Goal: Navigation & Orientation: Understand site structure

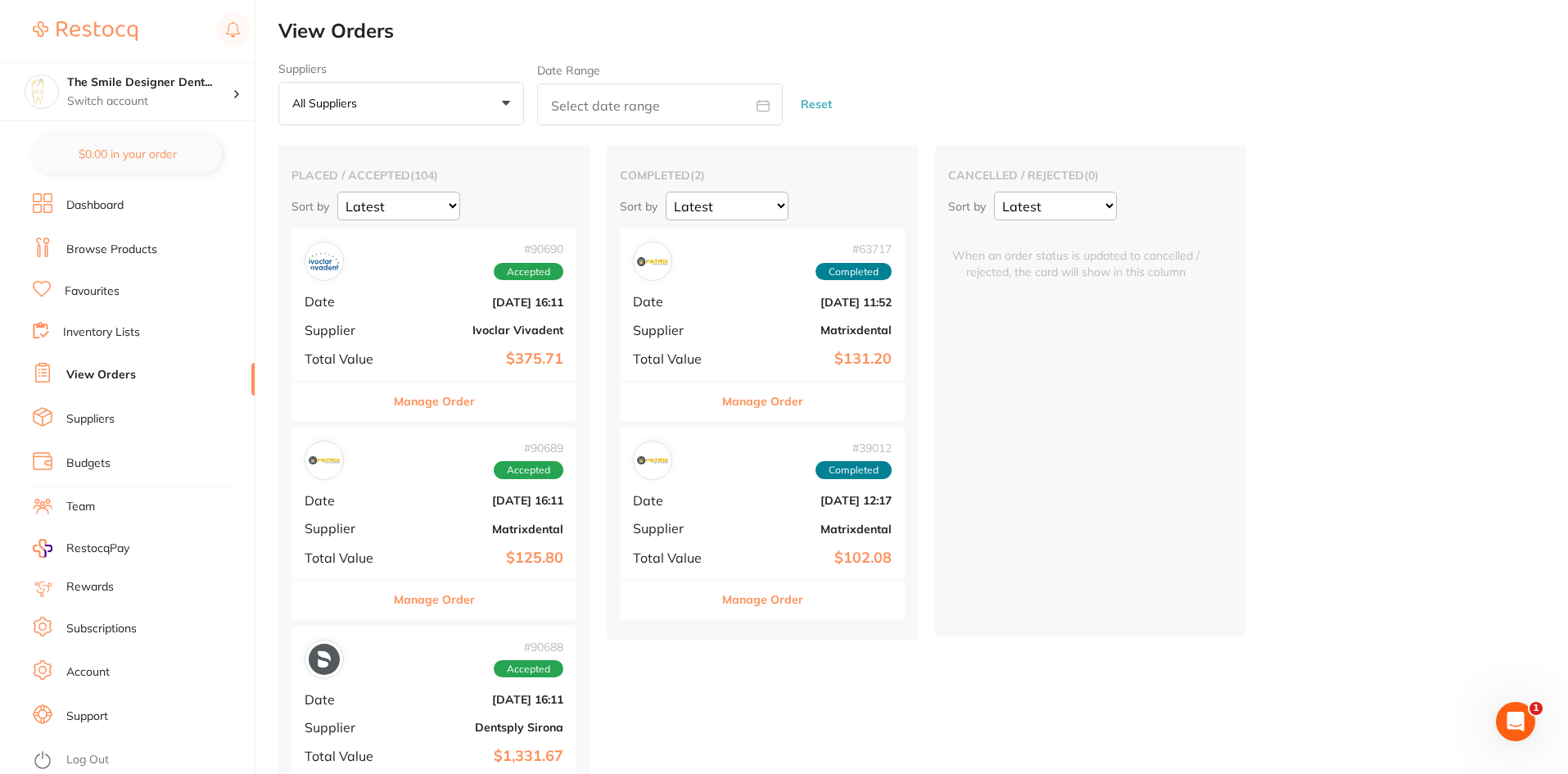
click at [92, 204] on link "Dashboard" at bounding box center [95, 205] width 57 height 17
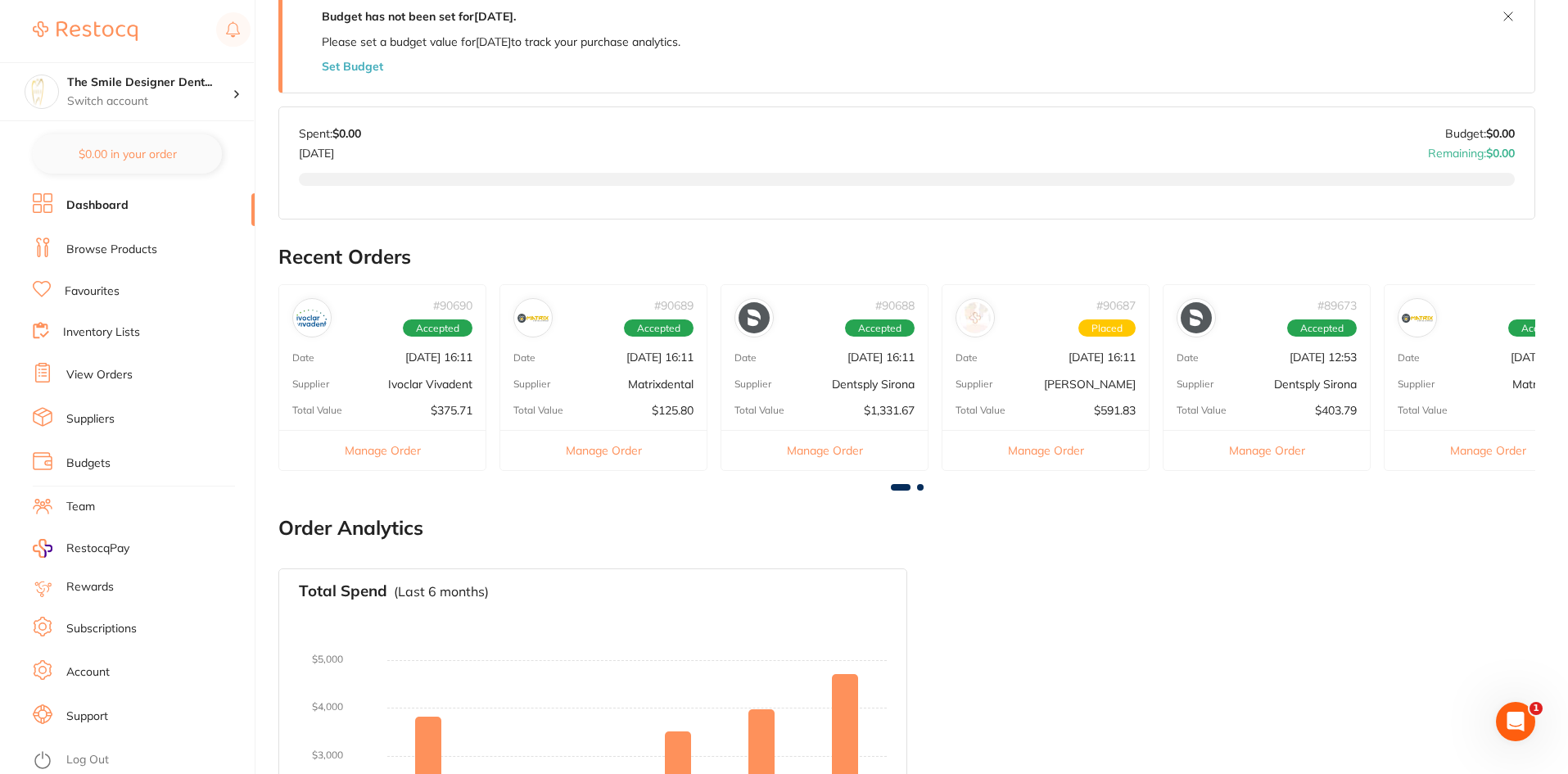
scroll to position [176, 0]
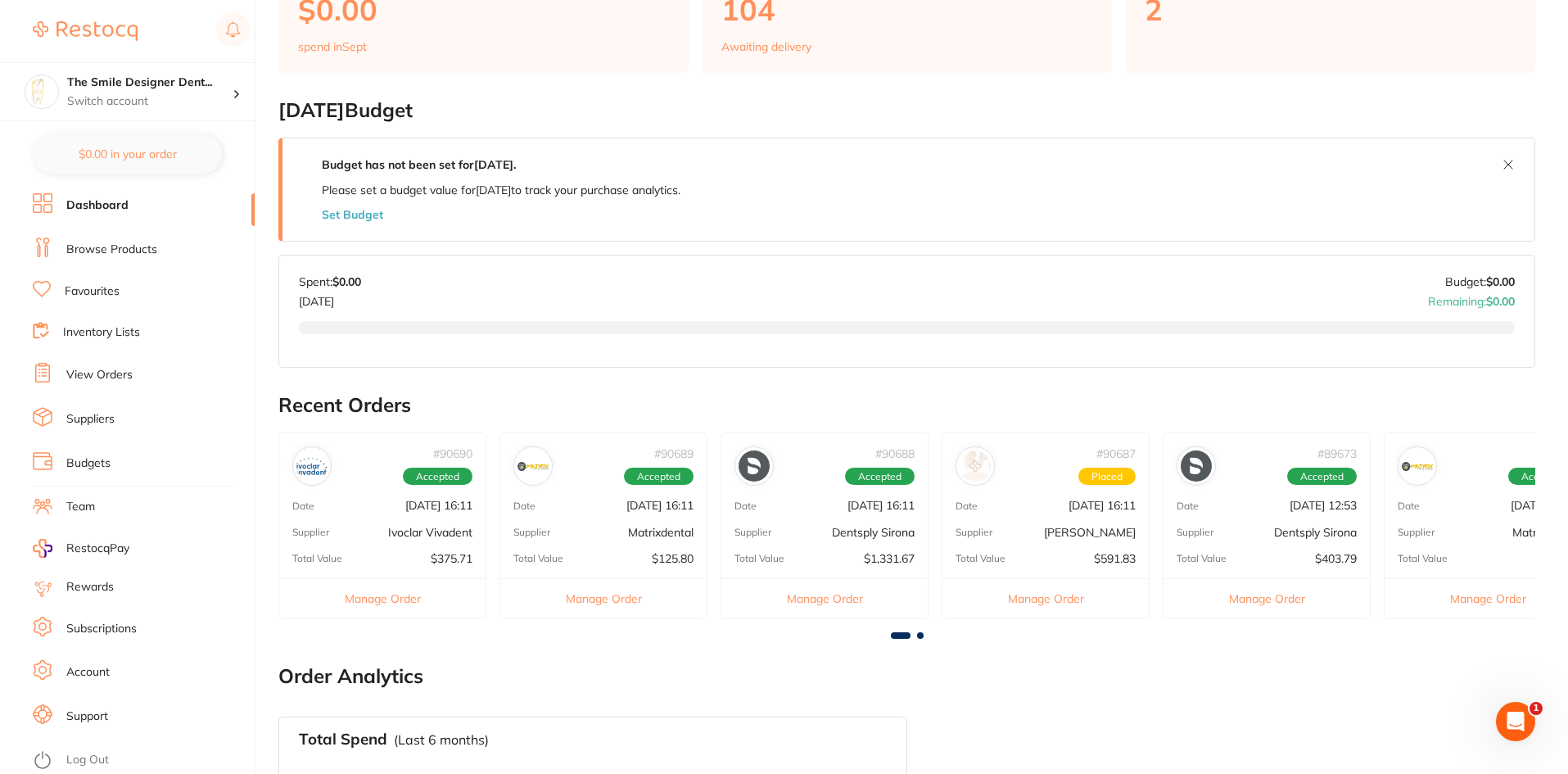
click at [112, 252] on link "Browse Products" at bounding box center [112, 250] width 91 height 17
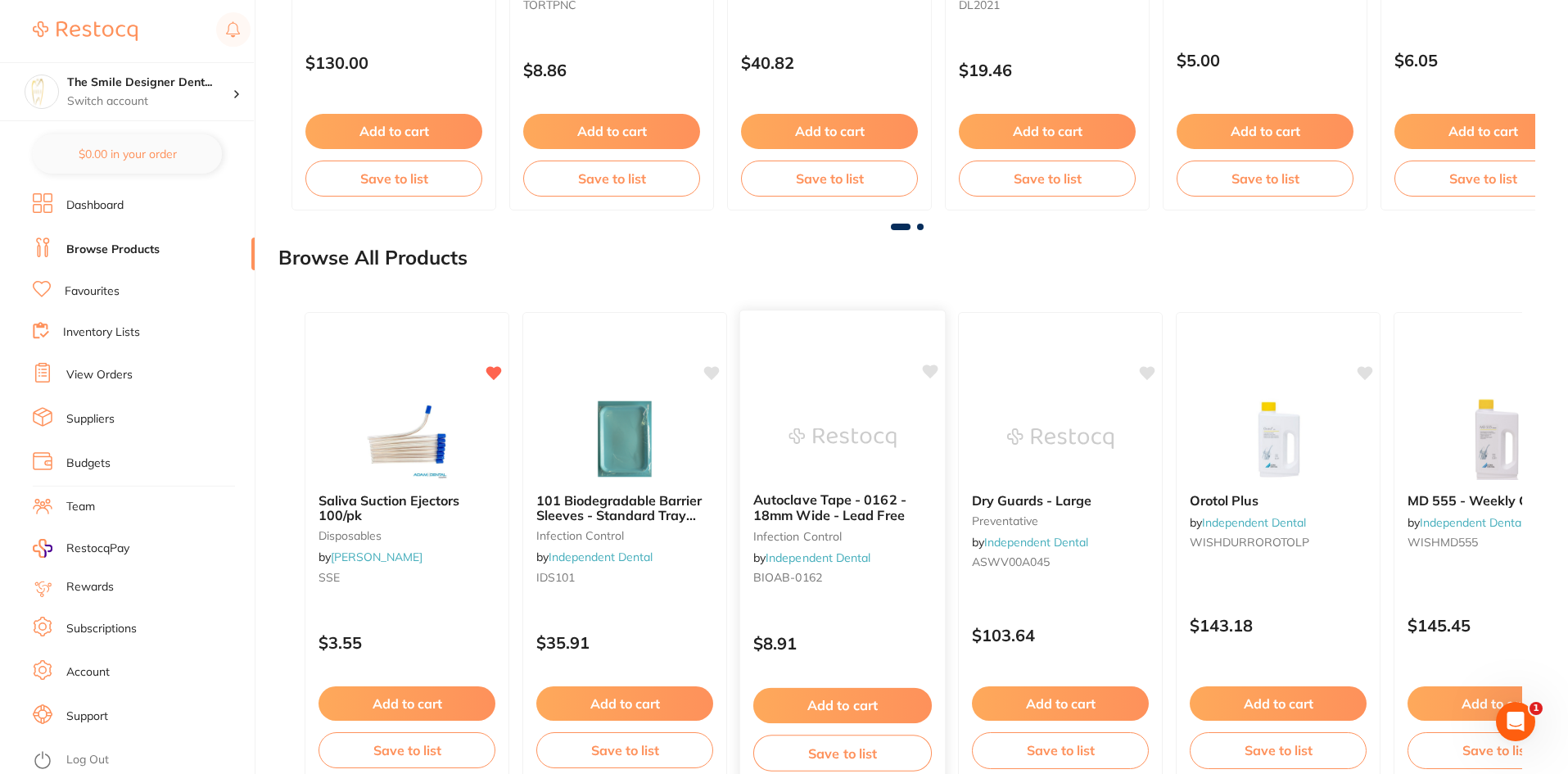
scroll to position [1523, 0]
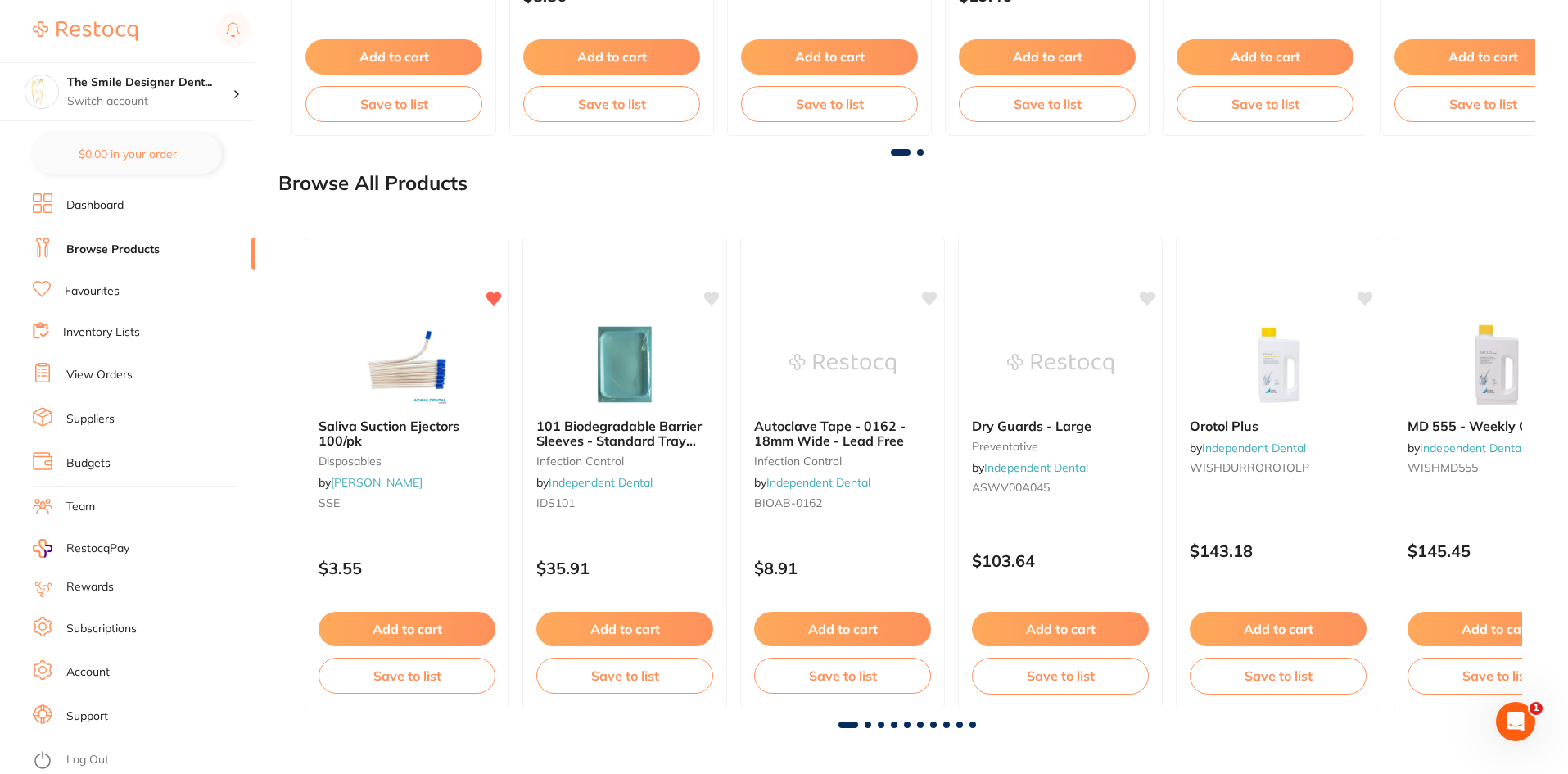
click at [868, 725] on span at bounding box center [867, 724] width 7 height 7
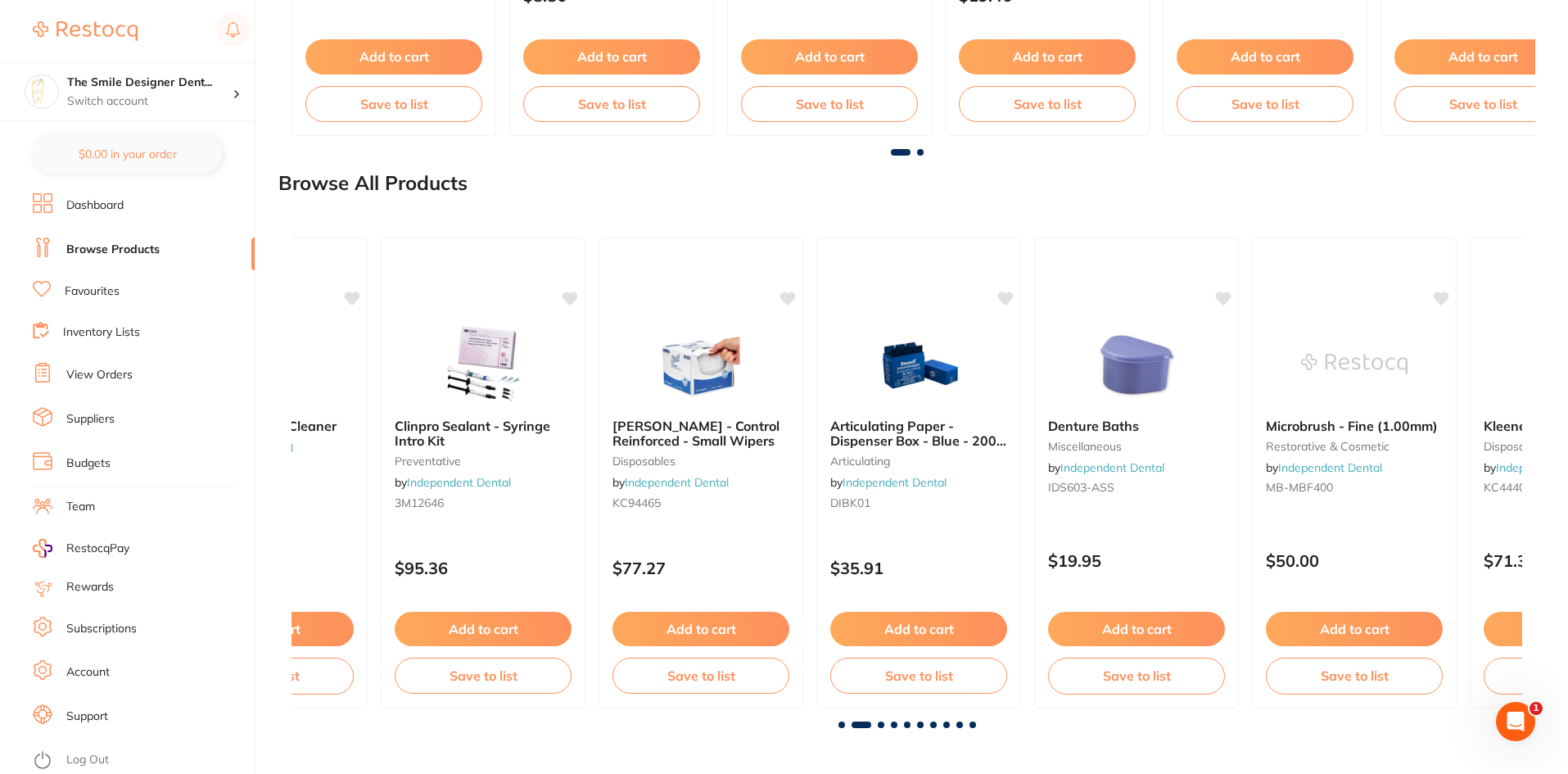
click at [878, 725] on span at bounding box center [881, 724] width 7 height 7
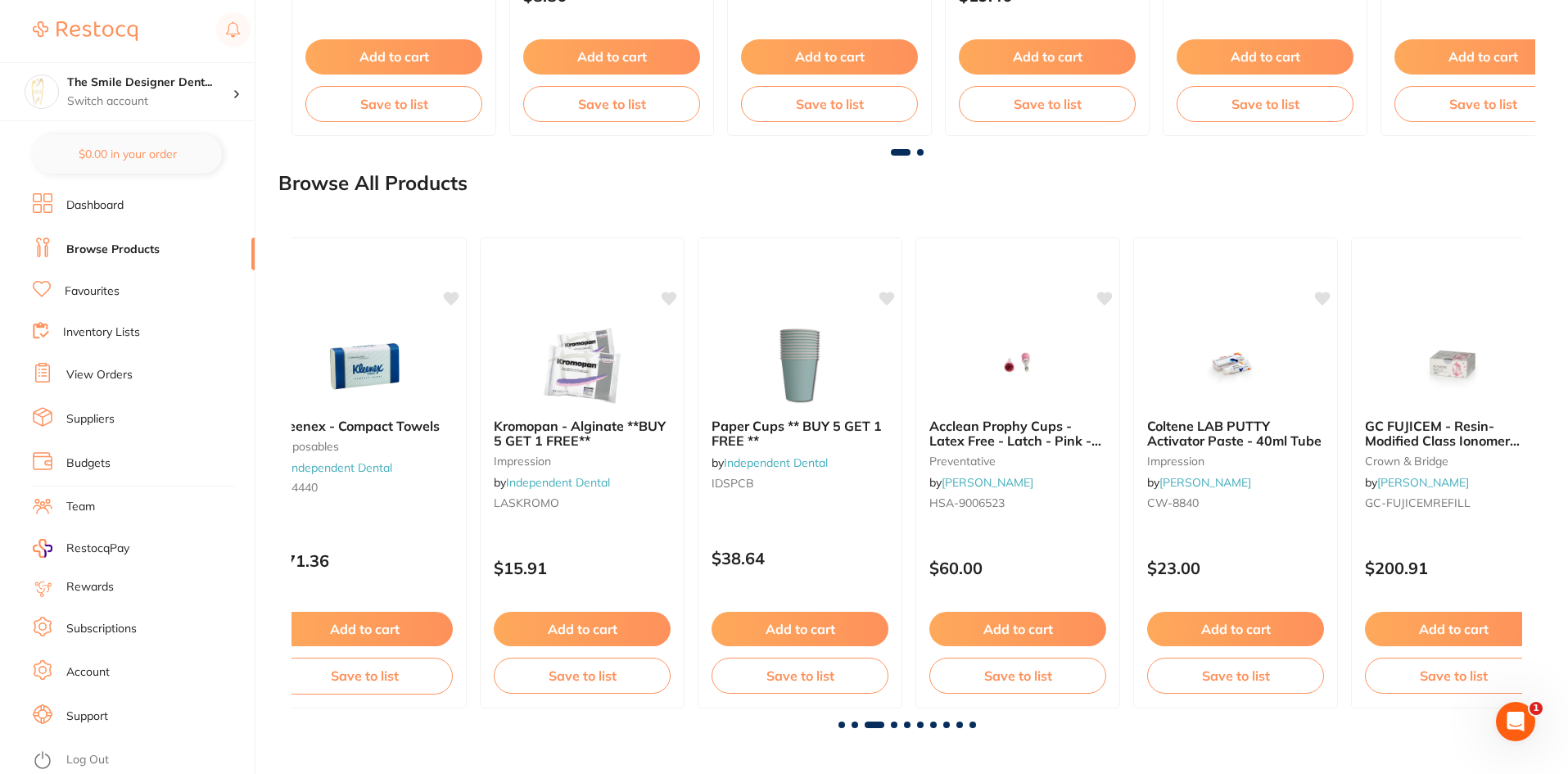
scroll to position [0, 2462]
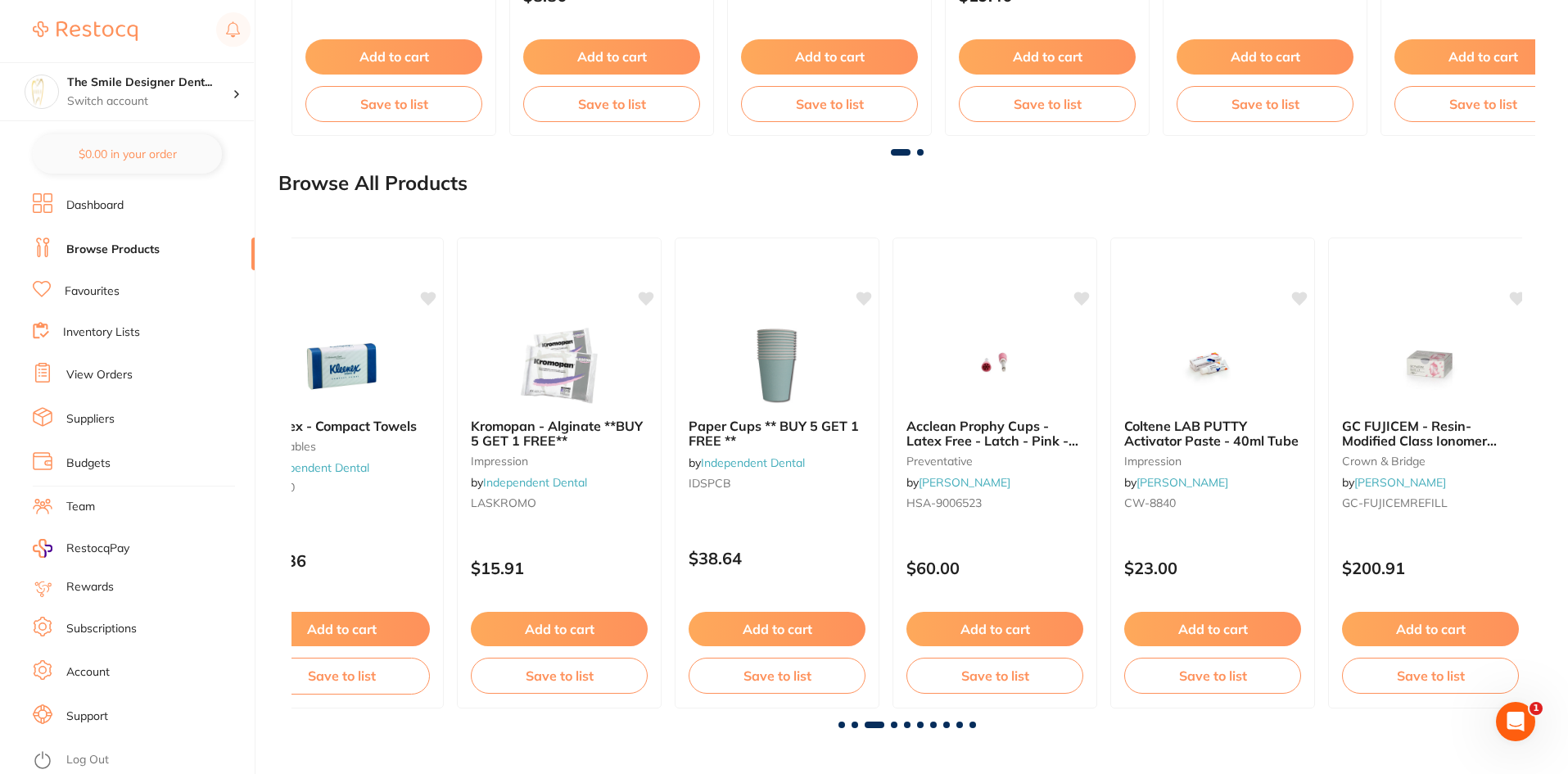
click at [131, 297] on li "Favourites" at bounding box center [143, 292] width 221 height 22
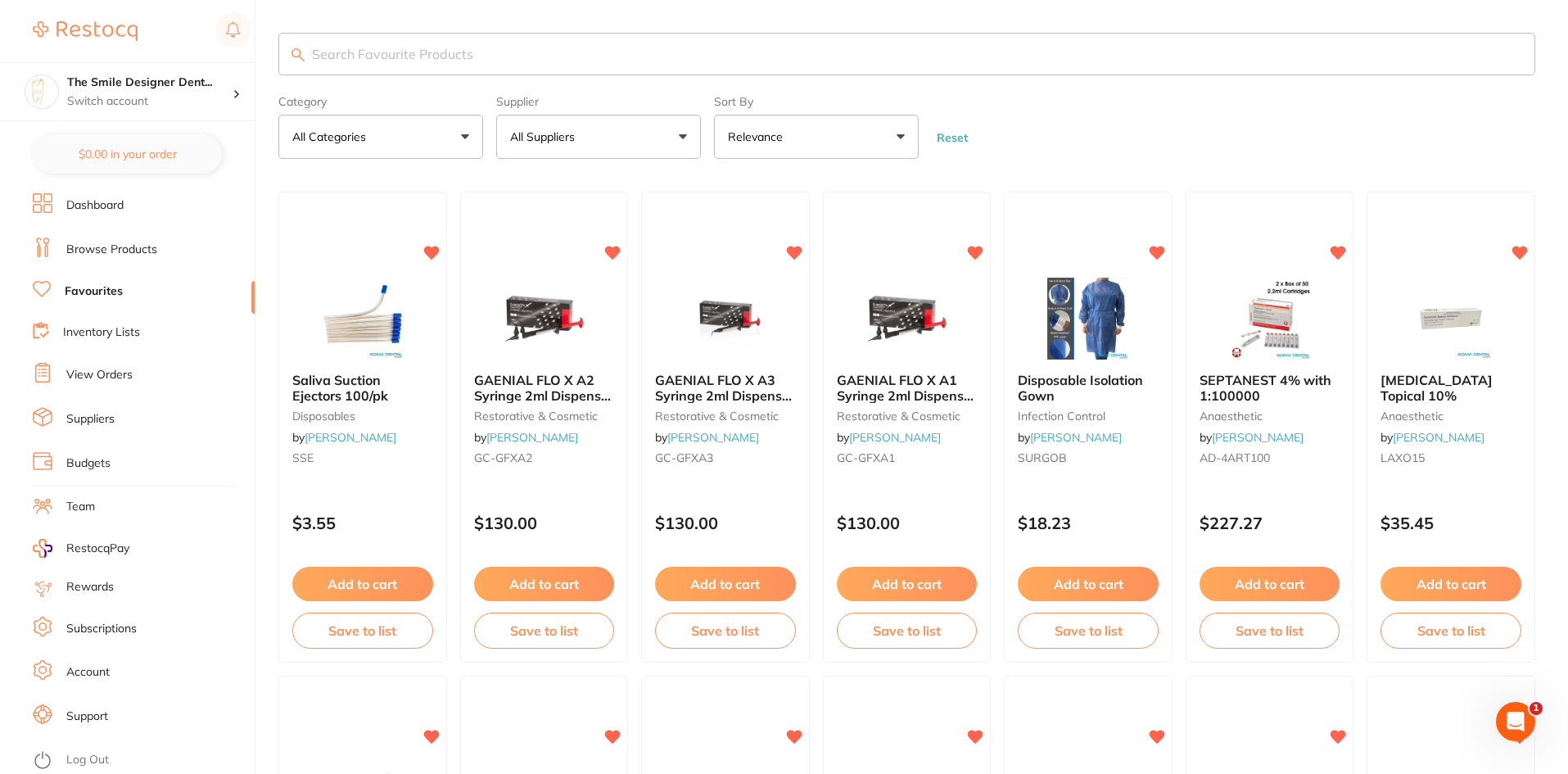
click at [84, 335] on link "Inventory Lists" at bounding box center [101, 332] width 77 height 17
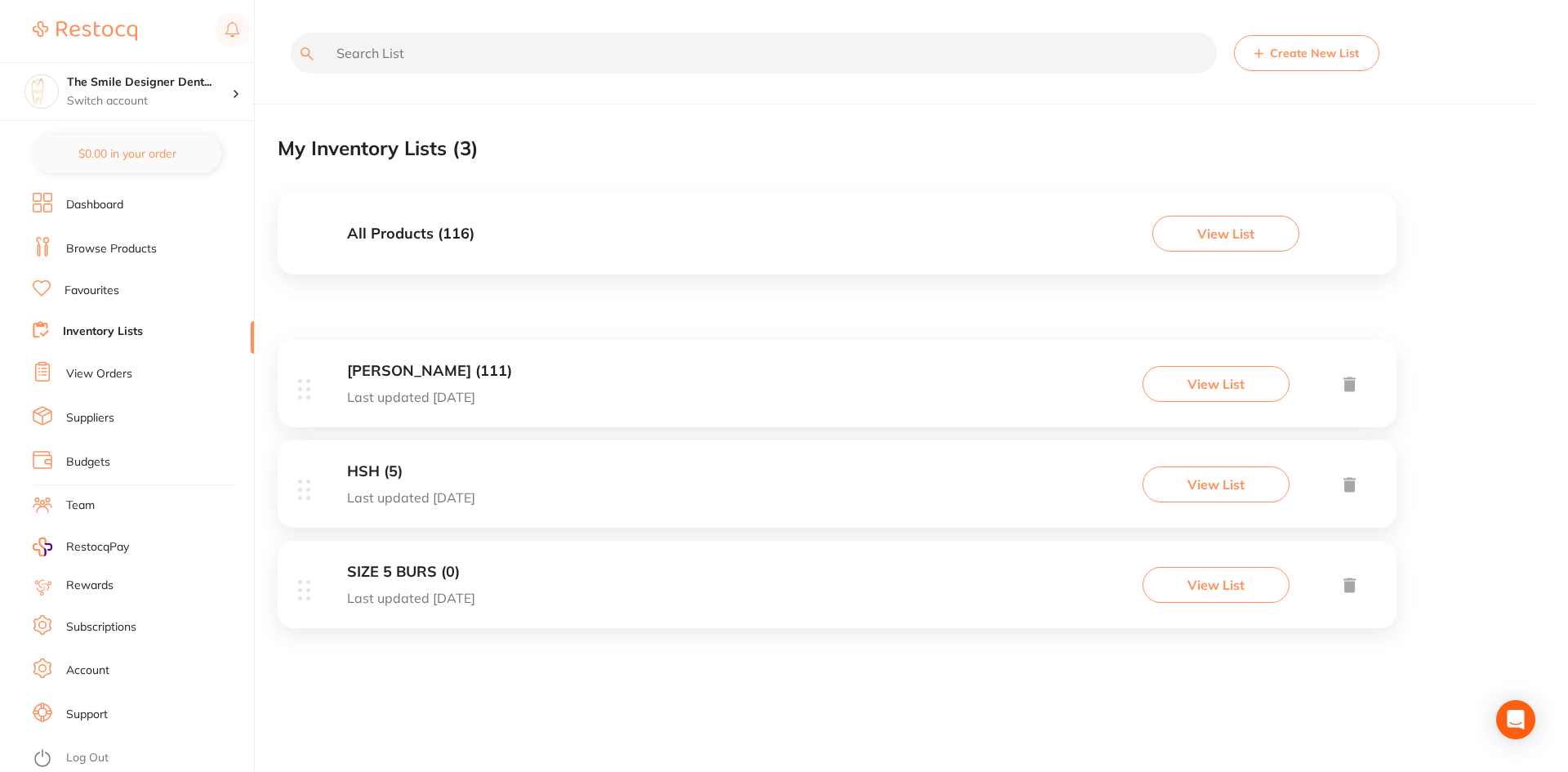
click at [117, 201] on link "Dashboard" at bounding box center [95, 204] width 57 height 17
